Goal: Task Accomplishment & Management: Use online tool/utility

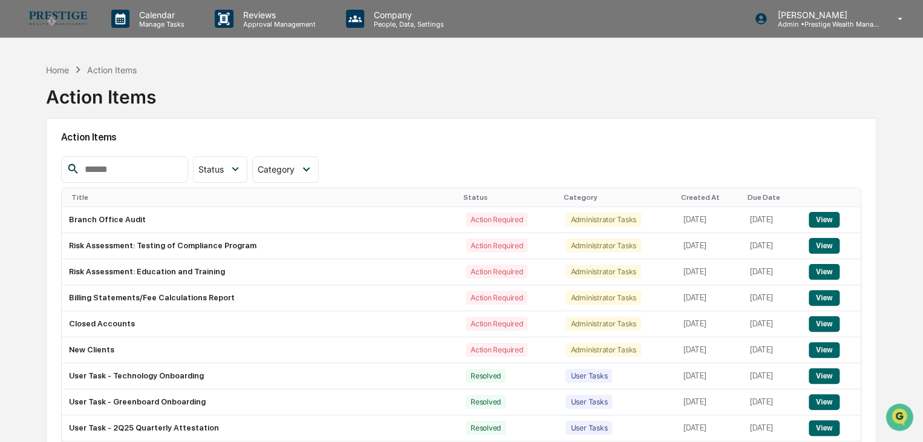
click at [38, 19] on img at bounding box center [58, 18] width 58 height 14
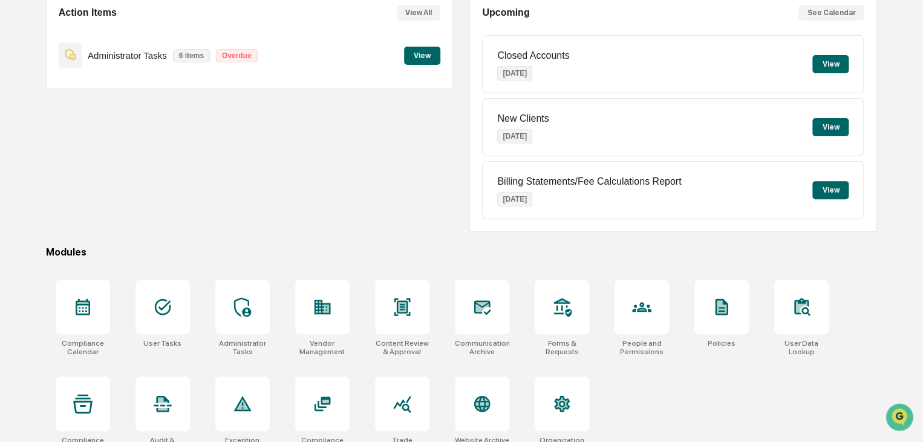
scroll to position [143, 0]
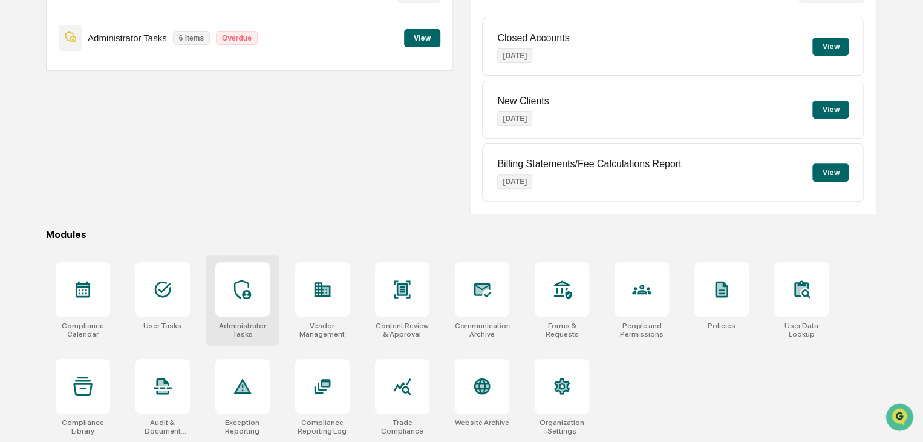
click at [251, 299] on div at bounding box center [242, 289] width 54 height 54
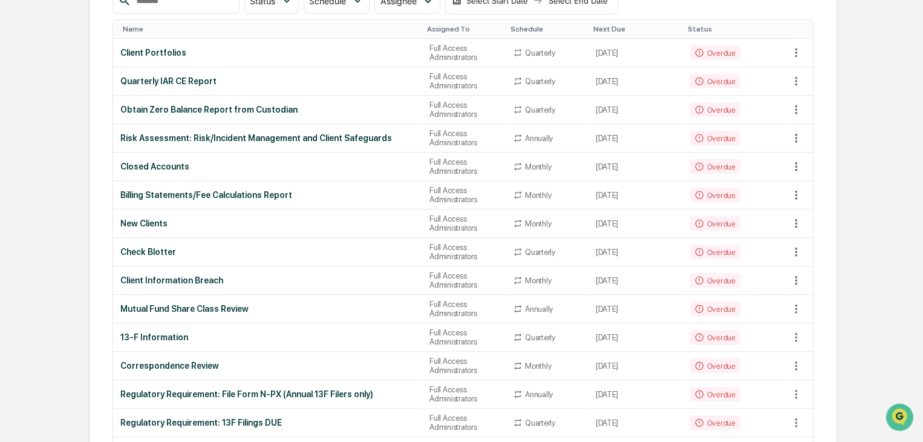
scroll to position [181, 0]
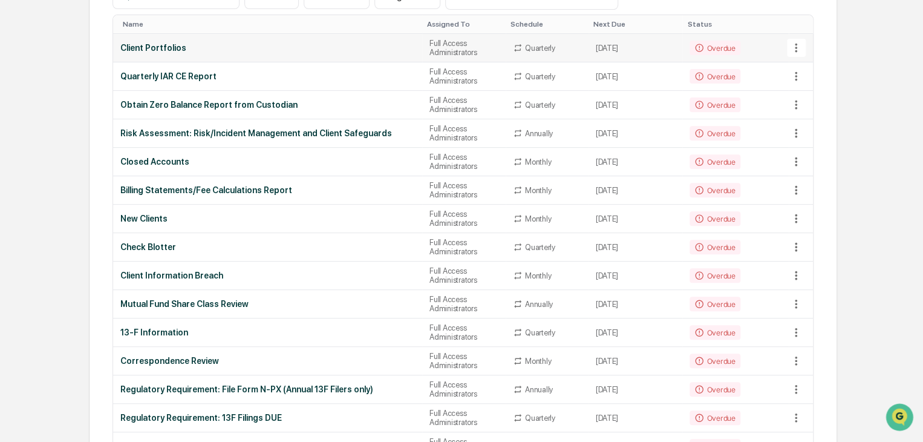
click at [179, 51] on div "Client Portfolios" at bounding box center [267, 48] width 295 height 10
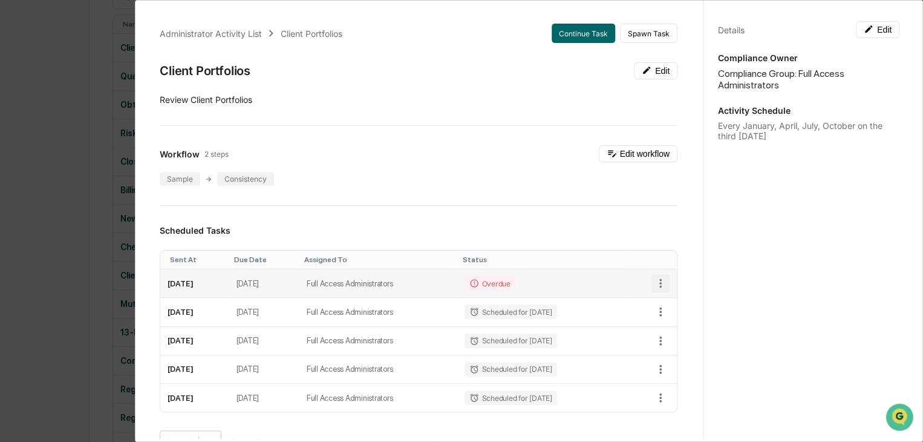
click at [654, 281] on icon "button" at bounding box center [660, 282] width 13 height 13
click at [646, 280] on div at bounding box center [464, 221] width 929 height 442
click at [556, 36] on button "Continue Task" at bounding box center [584, 33] width 64 height 19
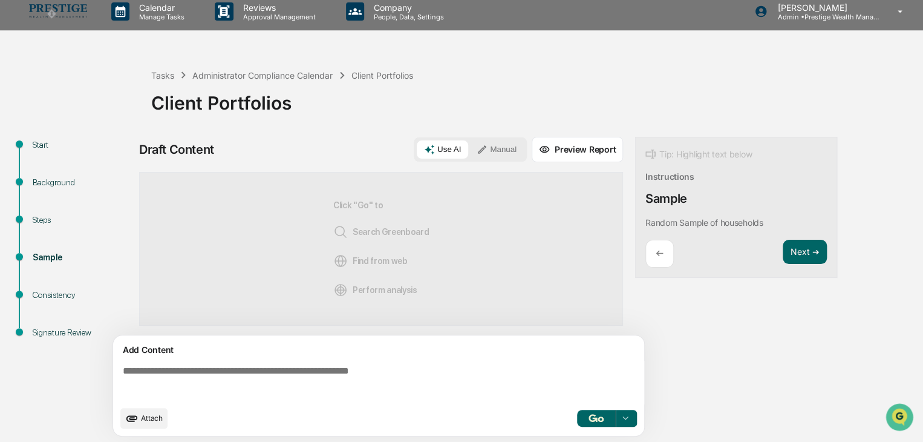
scroll to position [8, 0]
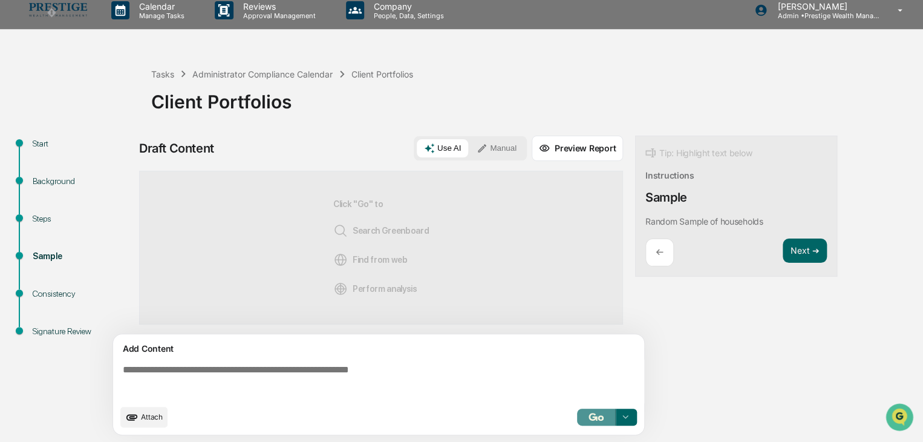
click at [602, 417] on img "button" at bounding box center [595, 416] width 15 height 8
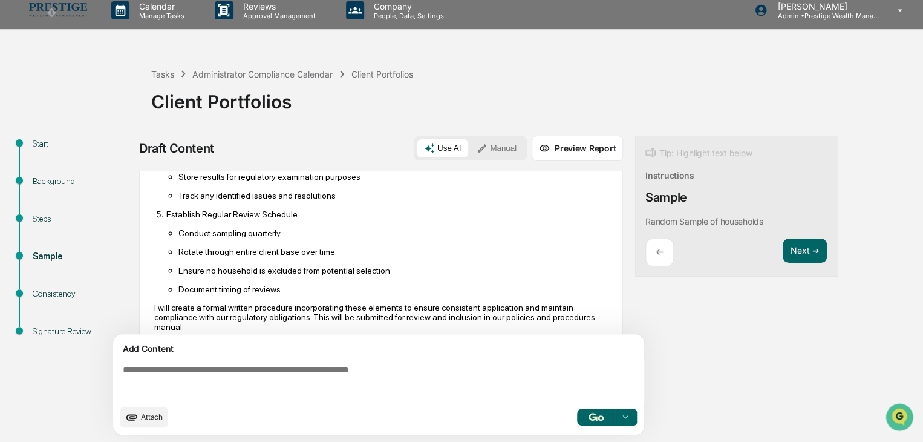
scroll to position [460, 0]
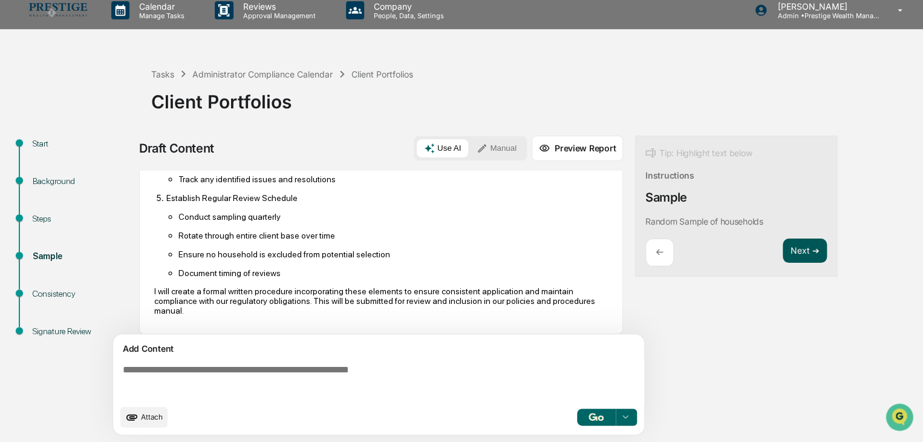
click at [810, 249] on button "Next ➔" at bounding box center [805, 250] width 44 height 25
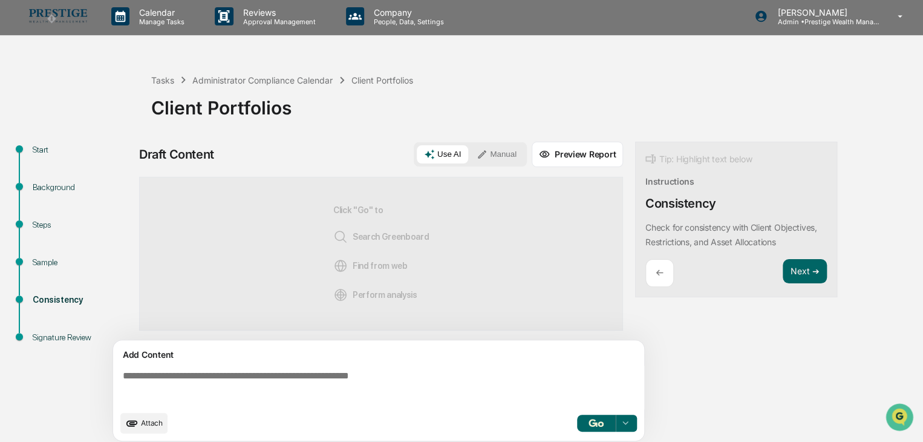
scroll to position [0, 0]
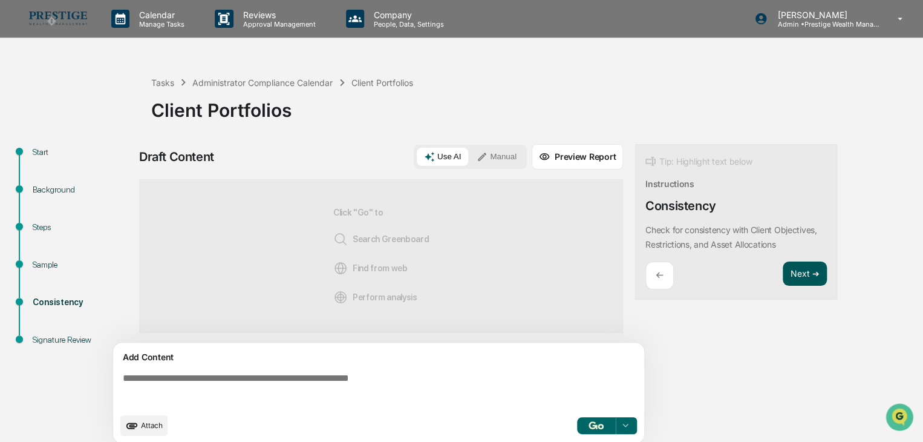
click at [791, 272] on button "Next ➔" at bounding box center [805, 273] width 44 height 25
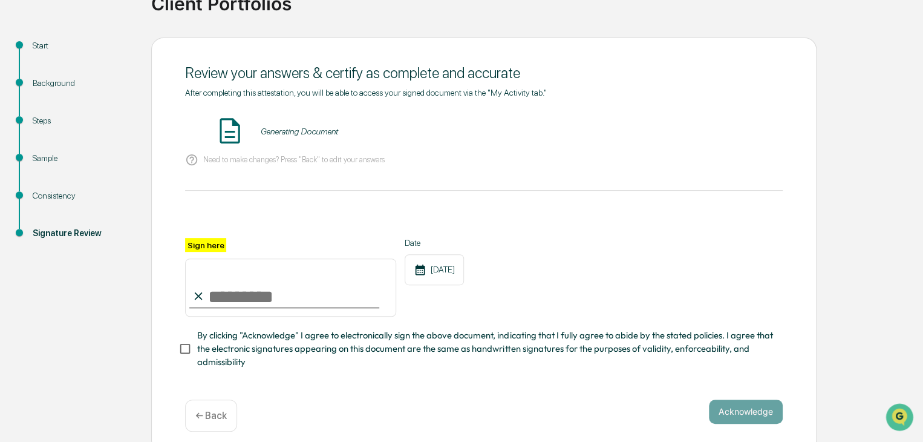
scroll to position [121, 0]
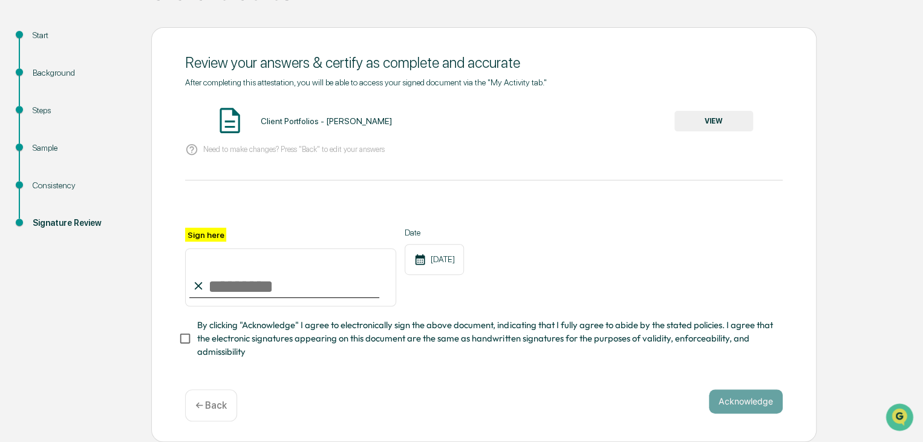
click at [720, 116] on button "VIEW" at bounding box center [713, 121] width 79 height 21
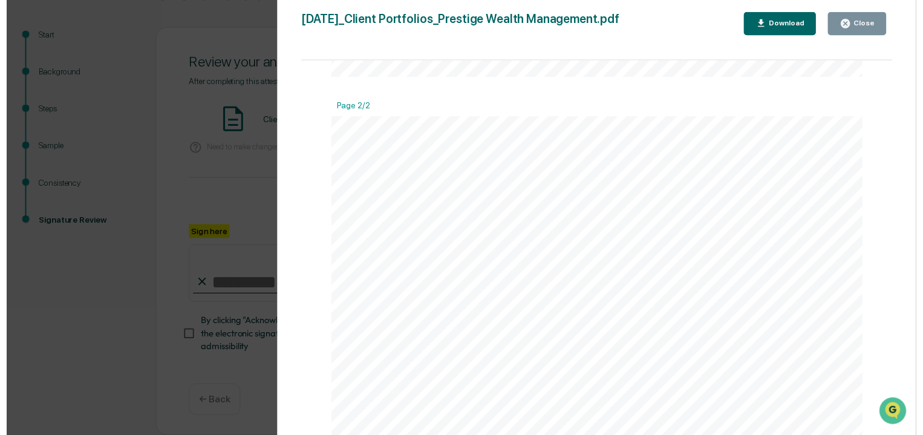
scroll to position [726, 0]
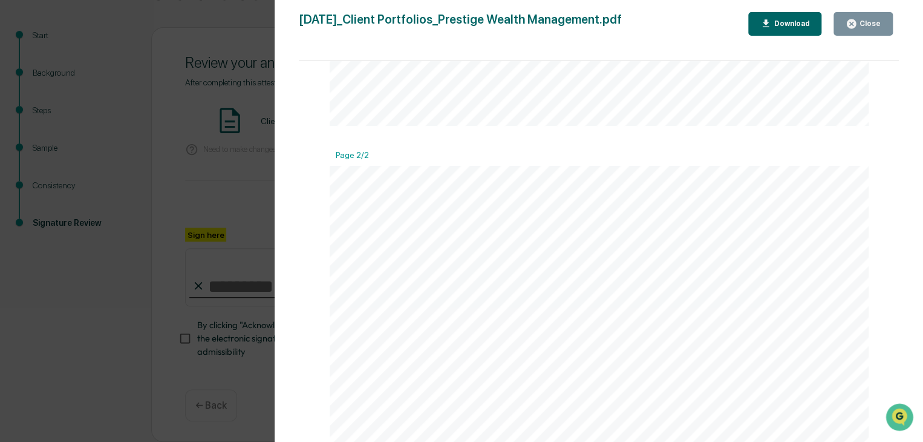
click at [852, 24] on icon "button" at bounding box center [851, 23] width 11 height 11
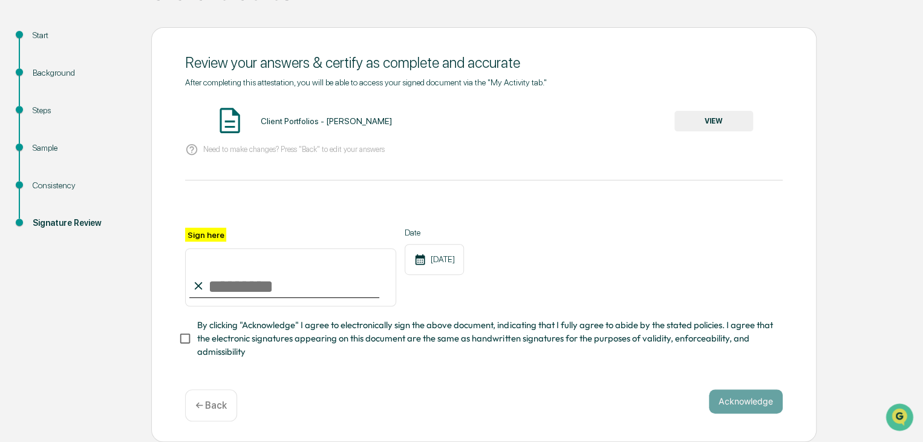
click at [309, 261] on input "Sign here" at bounding box center [290, 277] width 211 height 58
type input "**********"
click at [727, 402] on button "Acknowledge" at bounding box center [746, 401] width 74 height 24
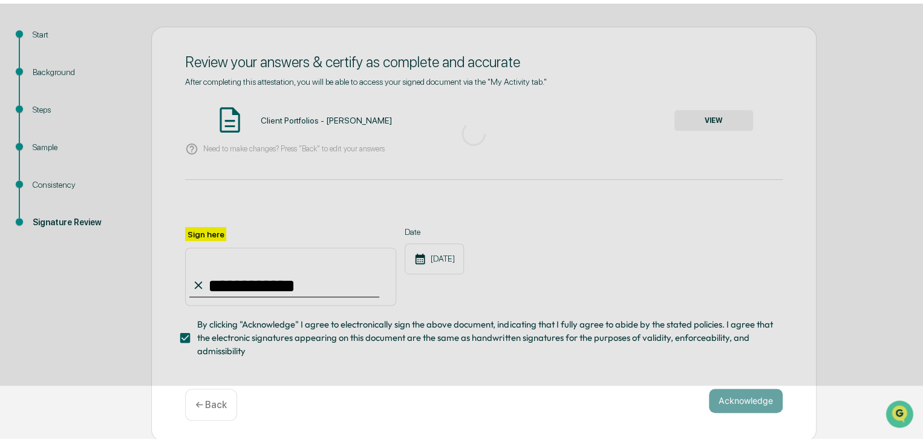
scroll to position [45, 0]
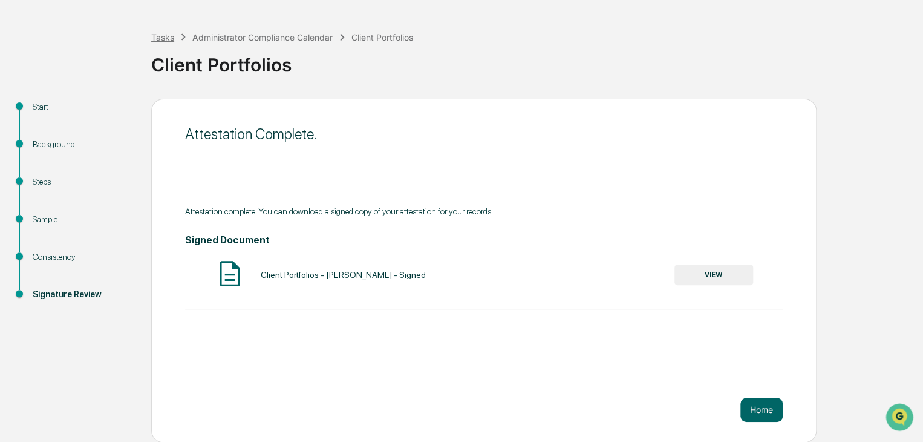
click at [165, 34] on div "Tasks" at bounding box center [162, 37] width 23 height 10
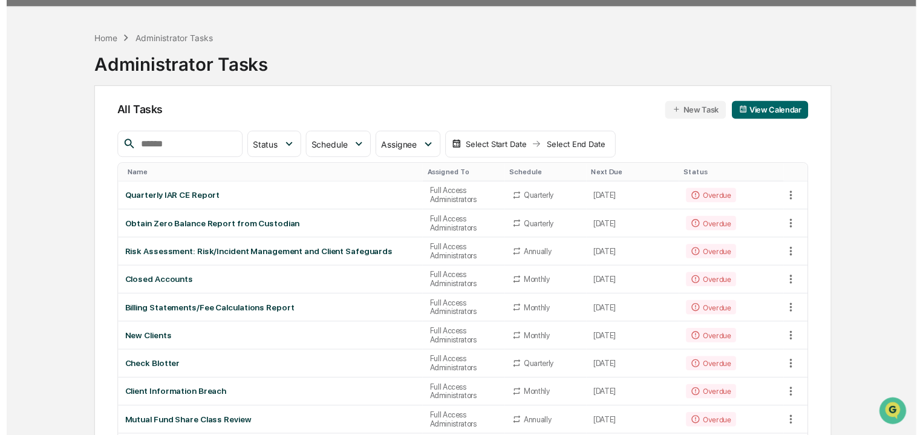
scroll to position [60, 0]
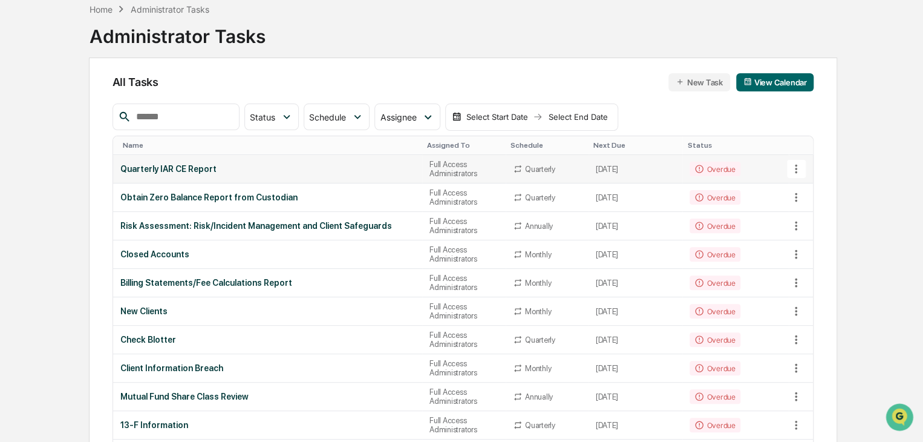
click at [792, 168] on icon at bounding box center [795, 168] width 13 height 13
click at [823, 194] on li "View Task" at bounding box center [841, 189] width 97 height 22
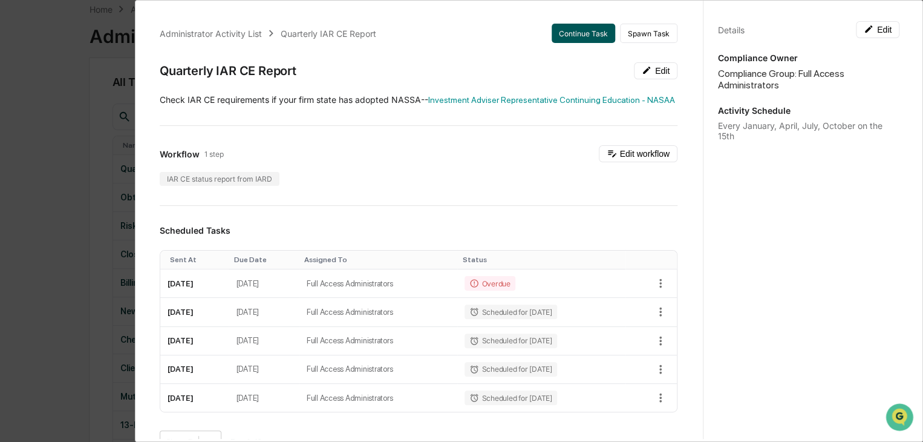
click at [559, 37] on button "Continue Task" at bounding box center [584, 33] width 64 height 19
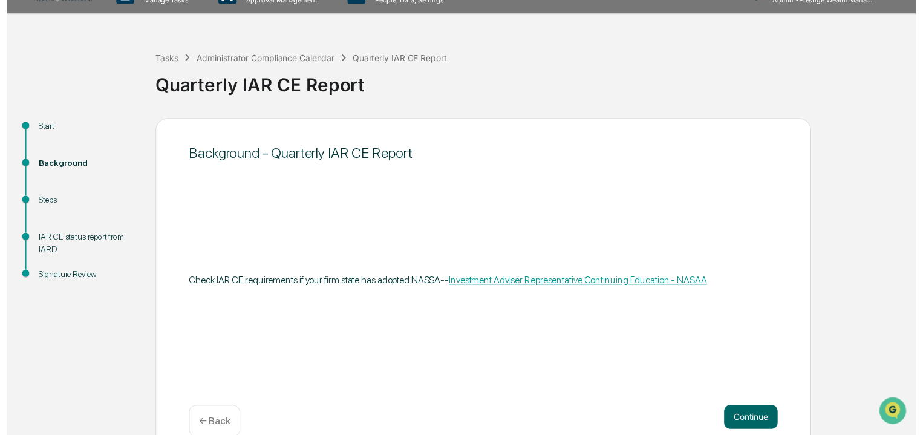
scroll to position [45, 0]
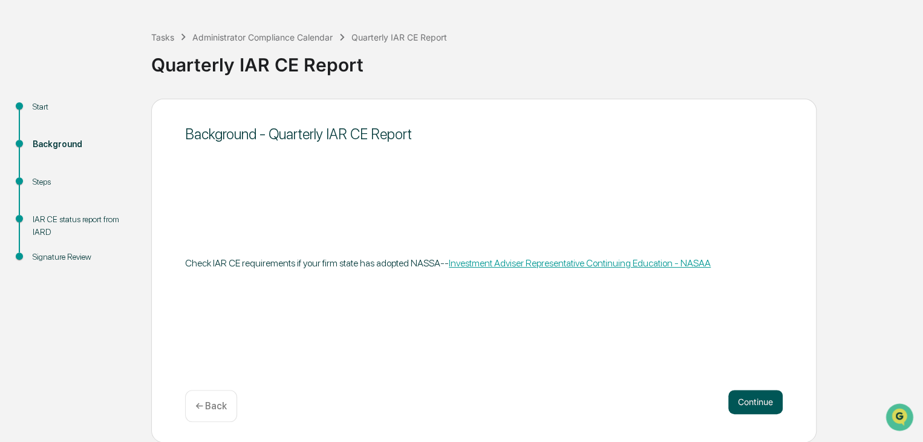
click at [754, 400] on button "Continue" at bounding box center [755, 401] width 54 height 24
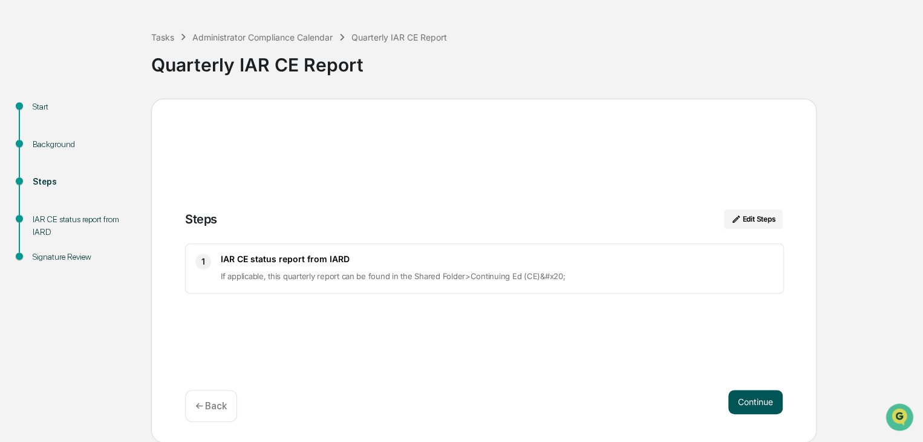
click at [750, 400] on button "Continue" at bounding box center [755, 401] width 54 height 24
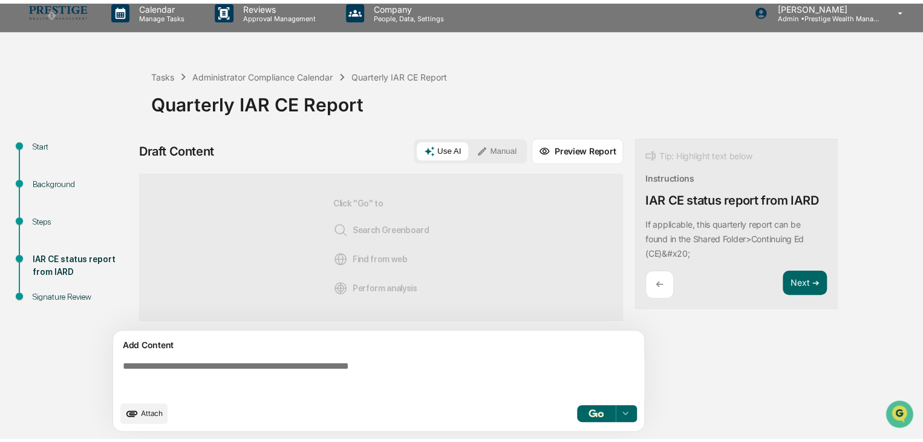
scroll to position [8, 0]
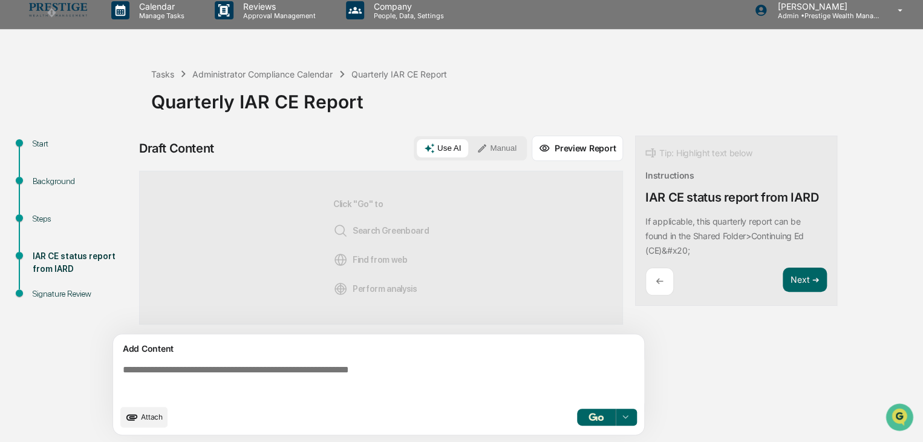
click at [588, 412] on button "button" at bounding box center [596, 416] width 39 height 17
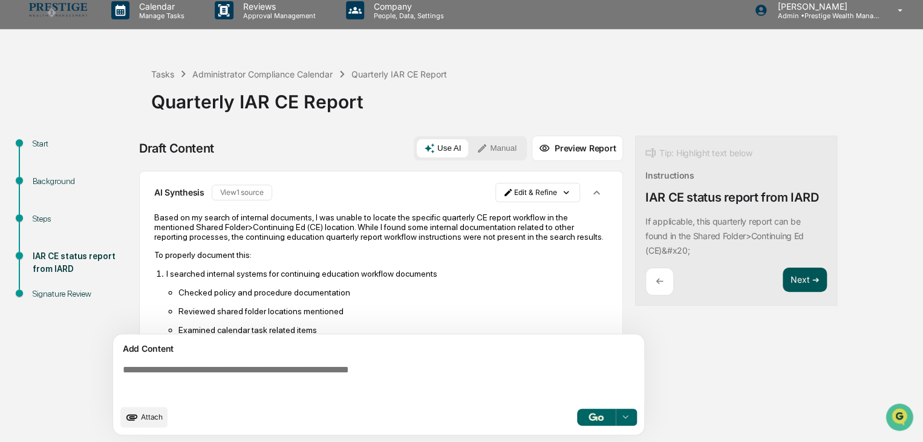
click at [809, 278] on button "Next ➔" at bounding box center [805, 279] width 44 height 25
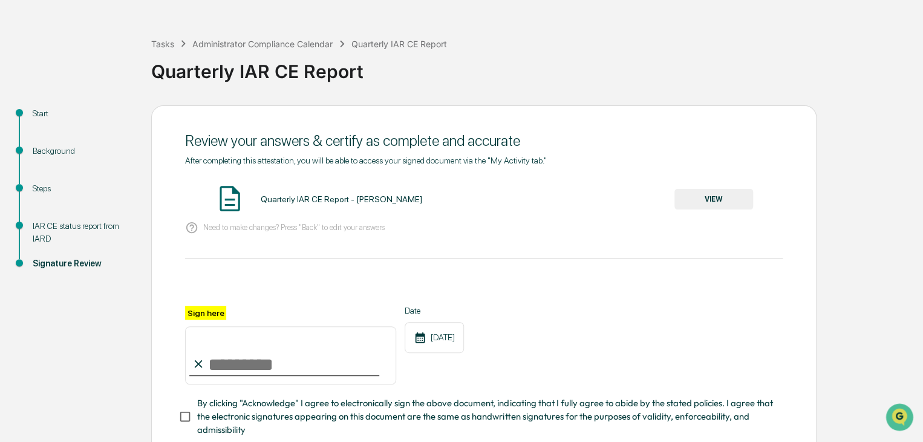
scroll to position [69, 0]
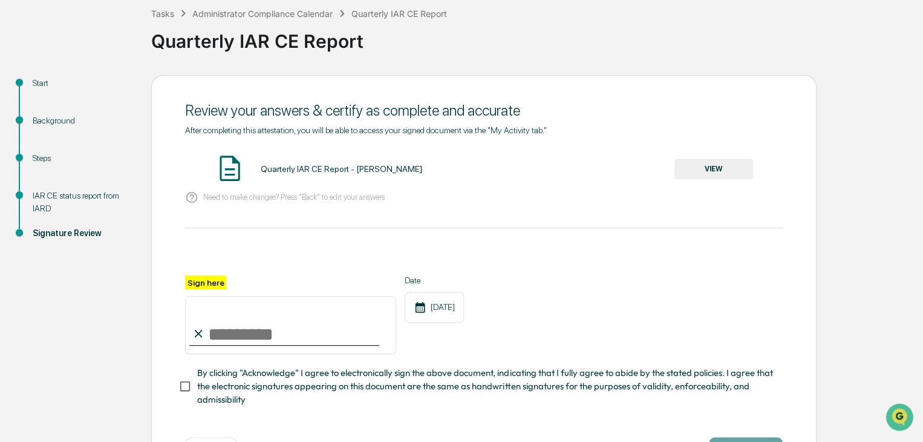
click at [716, 173] on button "VIEW" at bounding box center [713, 168] width 79 height 21
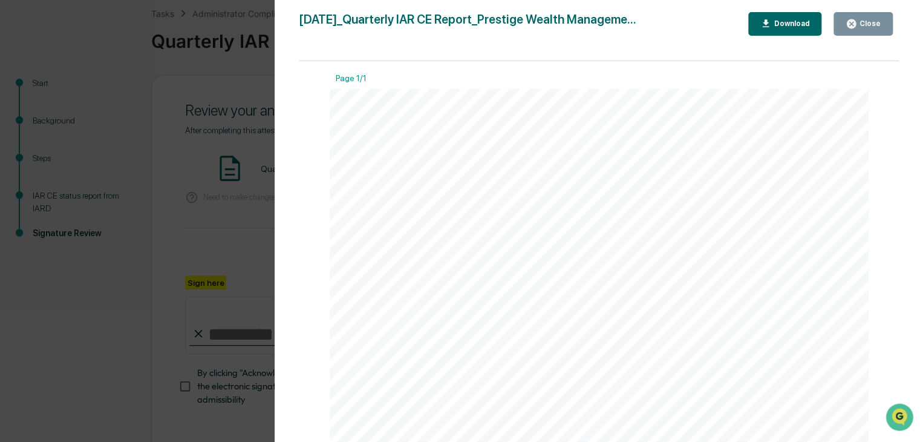
click at [877, 27] on div "Close" at bounding box center [869, 23] width 24 height 8
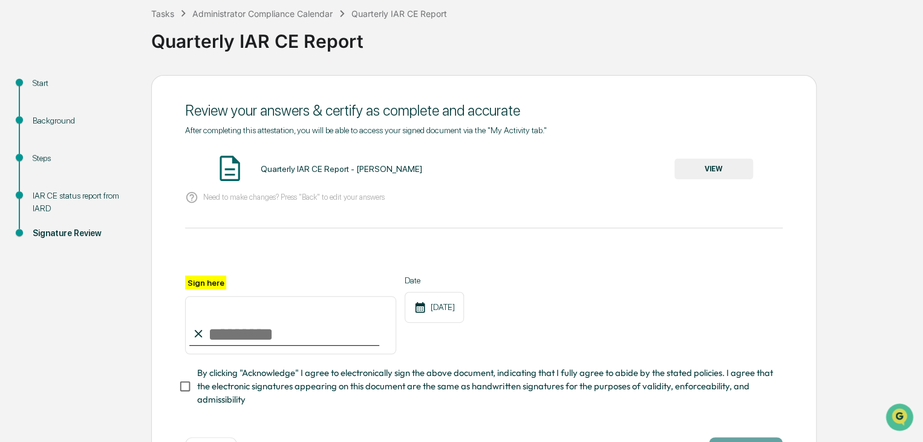
click at [244, 323] on input "Sign here" at bounding box center [290, 325] width 211 height 58
type input "**********"
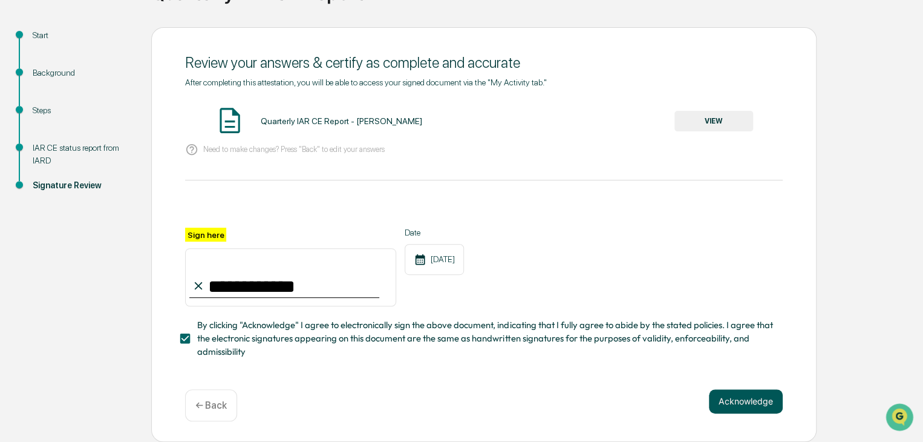
click at [734, 402] on button "Acknowledge" at bounding box center [746, 401] width 74 height 24
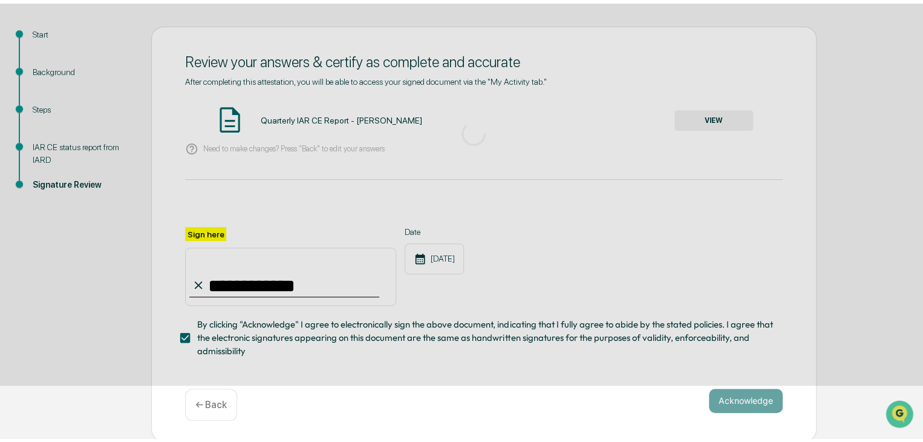
scroll to position [45, 0]
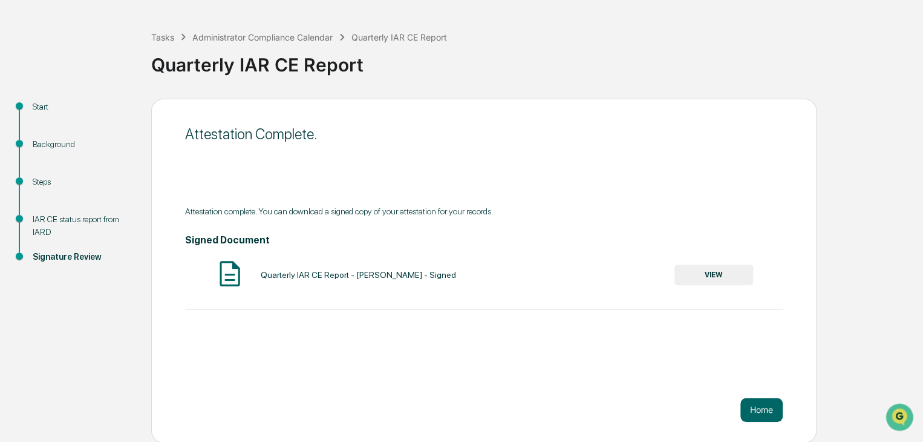
click at [706, 280] on button "VIEW" at bounding box center [713, 274] width 79 height 21
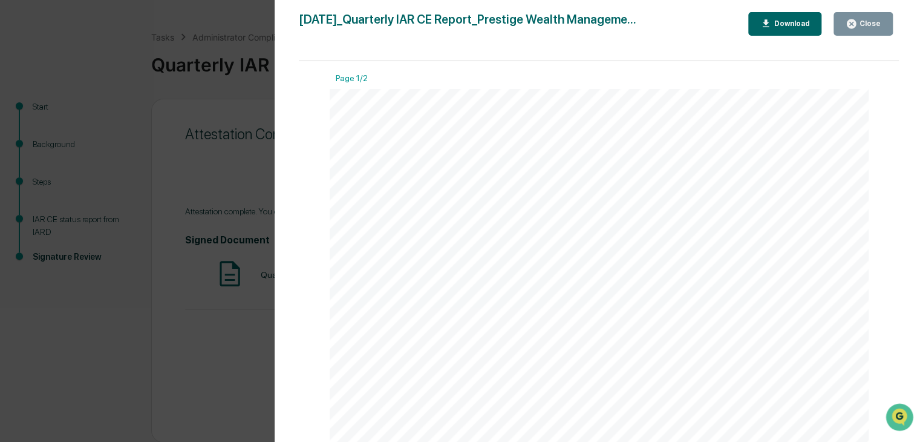
click at [871, 22] on div "Close" at bounding box center [869, 23] width 24 height 8
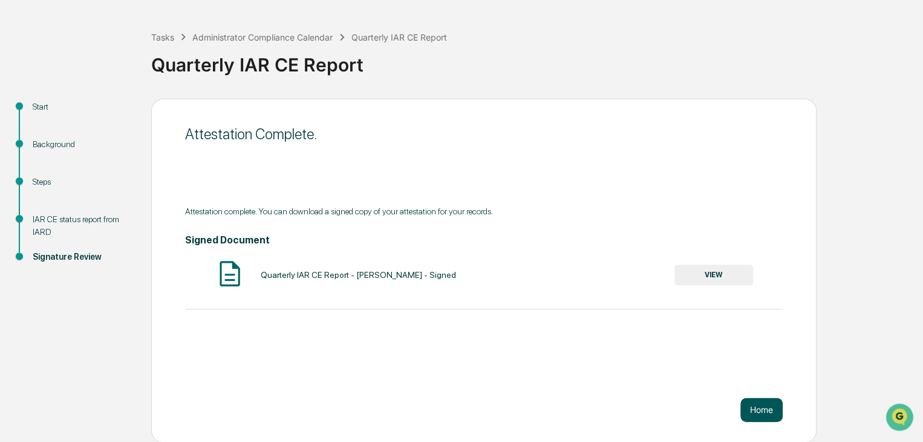
click at [768, 409] on button "Home" at bounding box center [761, 409] width 42 height 24
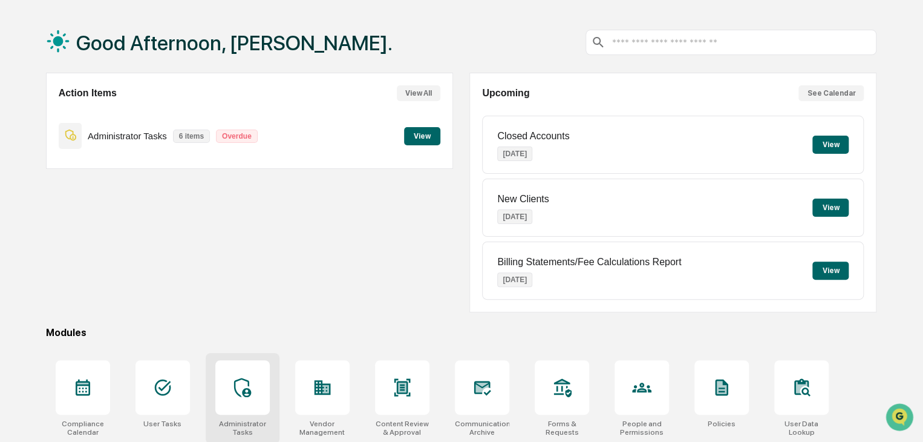
click at [253, 384] on div at bounding box center [242, 387] width 54 height 54
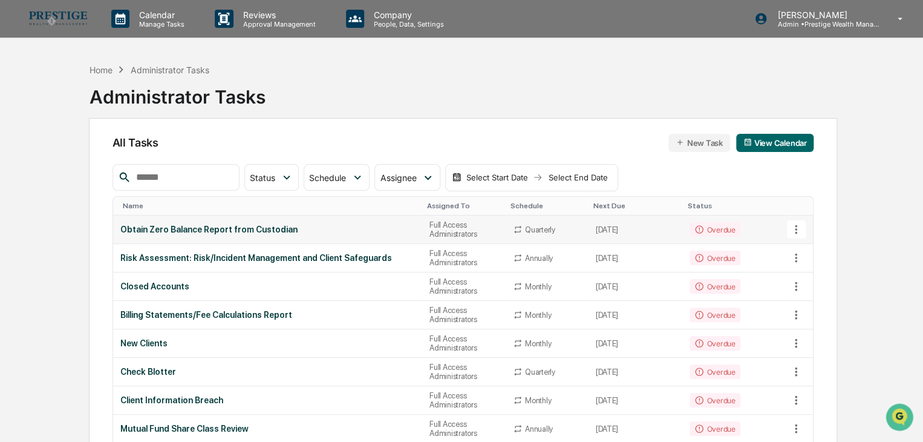
click at [798, 226] on icon at bounding box center [795, 229] width 13 height 13
click at [826, 253] on li "View Task" at bounding box center [841, 250] width 97 height 22
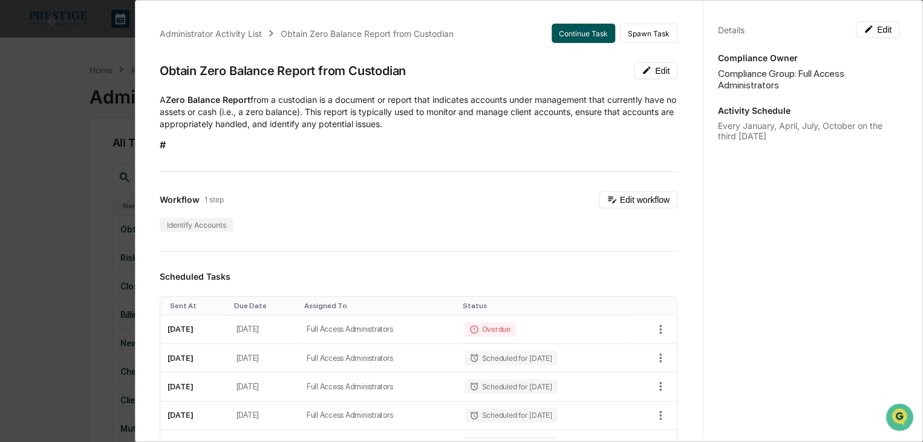
click at [563, 27] on button "Continue Task" at bounding box center [584, 33] width 64 height 19
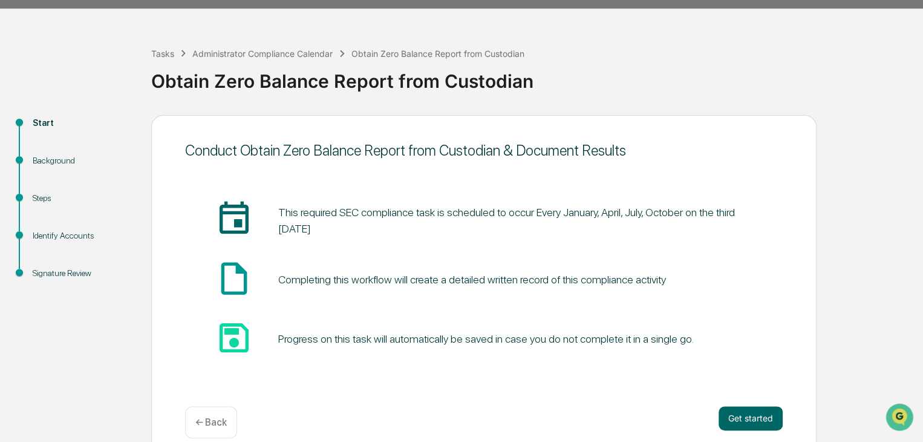
scroll to position [45, 0]
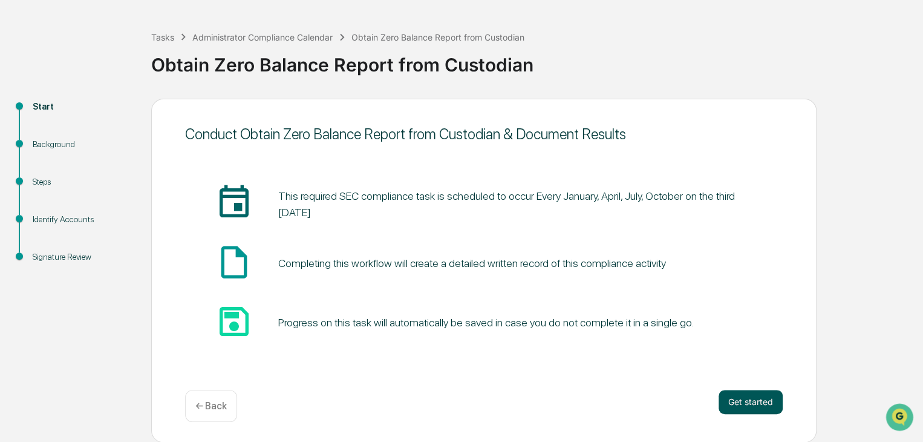
click at [748, 406] on button "Get started" at bounding box center [750, 401] width 64 height 24
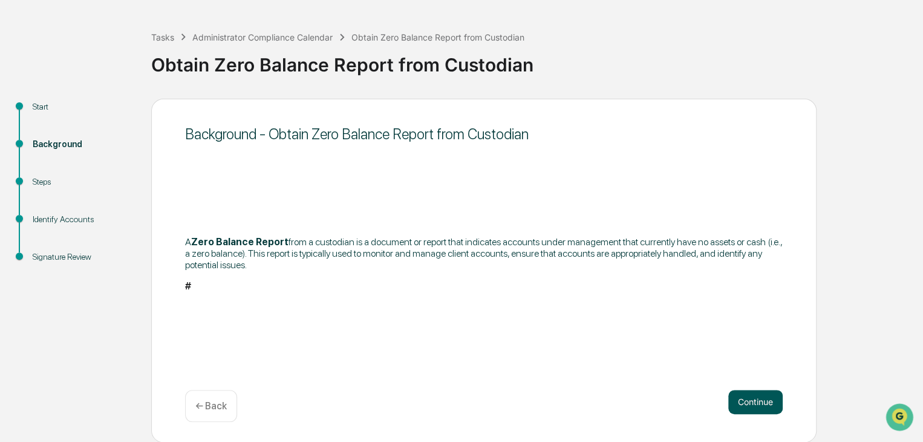
click at [749, 400] on button "Continue" at bounding box center [755, 401] width 54 height 24
